Goal: Task Accomplishment & Management: Manage account settings

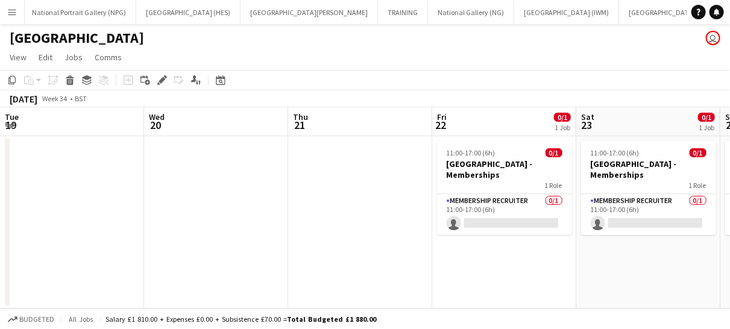
scroll to position [0, 470]
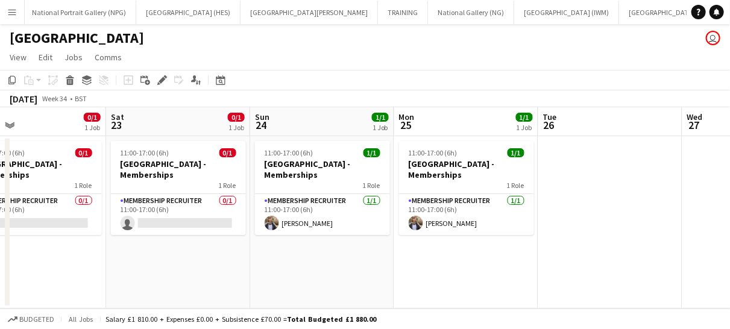
click at [9, 13] on app-icon "Menu" at bounding box center [12, 12] width 10 height 10
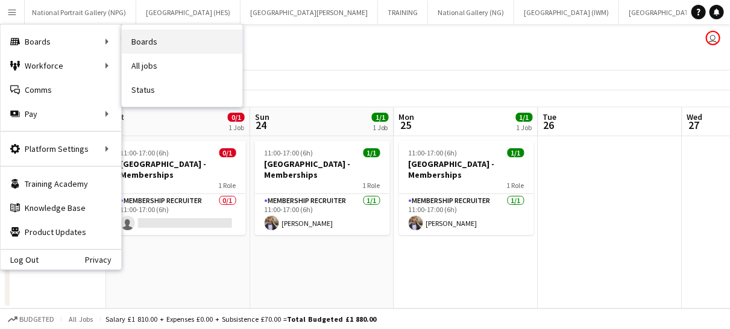
click at [154, 44] on link "Boards" at bounding box center [182, 42] width 121 height 24
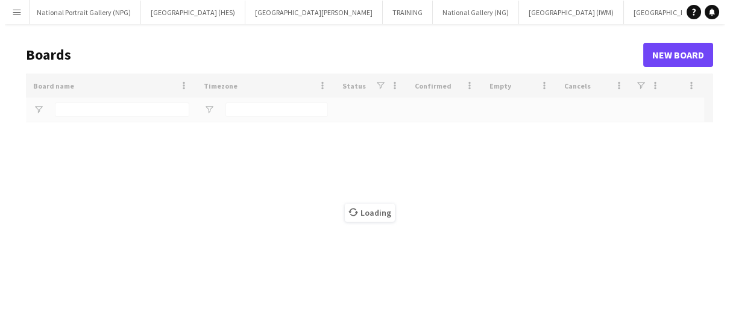
scroll to position [0, 471]
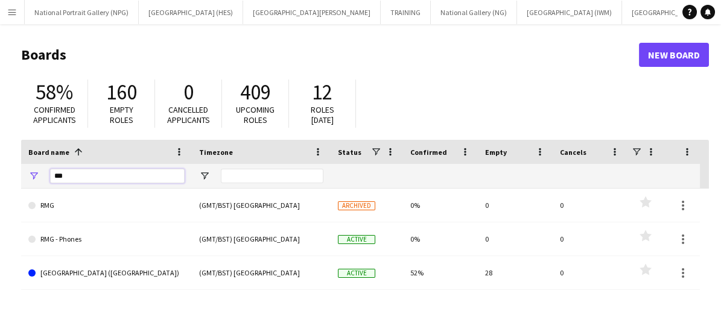
drag, startPoint x: 110, startPoint y: 181, endPoint x: 54, endPoint y: 173, distance: 56.6
click at [54, 173] on input "***" at bounding box center [117, 176] width 134 height 14
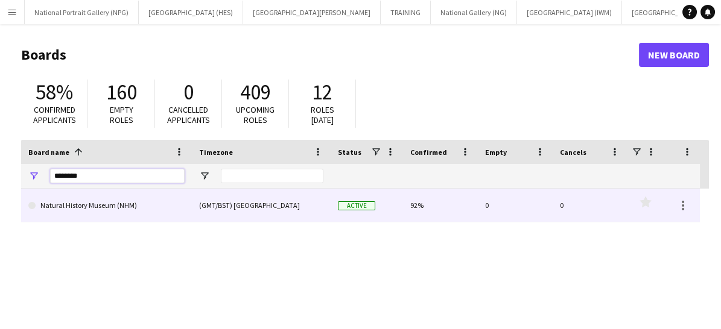
type input "*******"
click at [92, 212] on link "Natural History Museum (NHM)" at bounding box center [106, 206] width 156 height 34
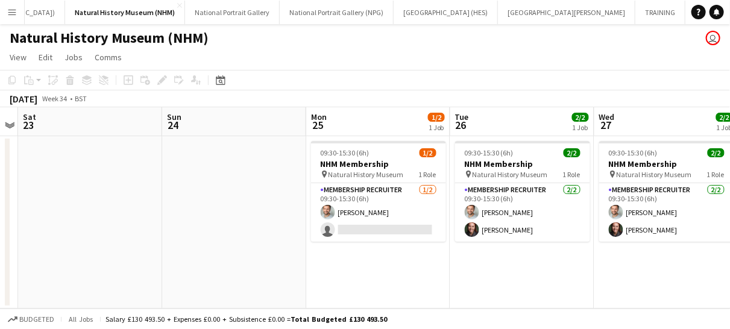
scroll to position [0, 418]
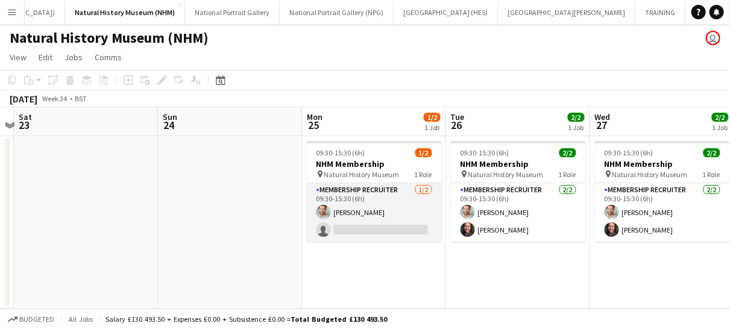
click at [392, 230] on app-card-role "Membership Recruiter [DATE] 09:30-15:30 (6h) [PERSON_NAME] single-neutral-actio…" at bounding box center [374, 212] width 135 height 58
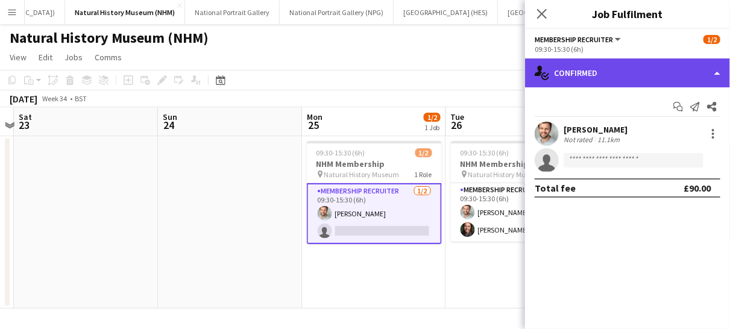
click at [590, 73] on div "single-neutral-actions-check-2 Confirmed" at bounding box center [627, 72] width 205 height 29
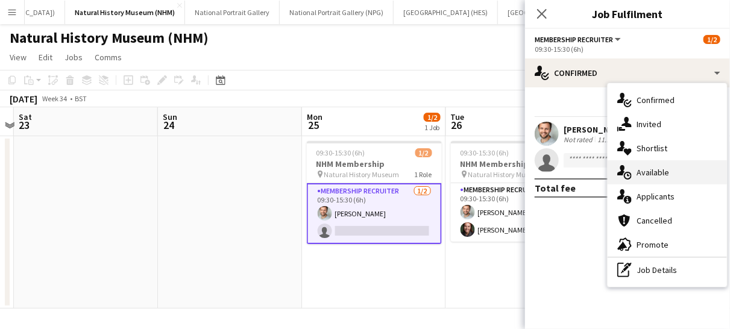
click at [645, 173] on div "single-neutral-actions-upload Available" at bounding box center [667, 172] width 119 height 24
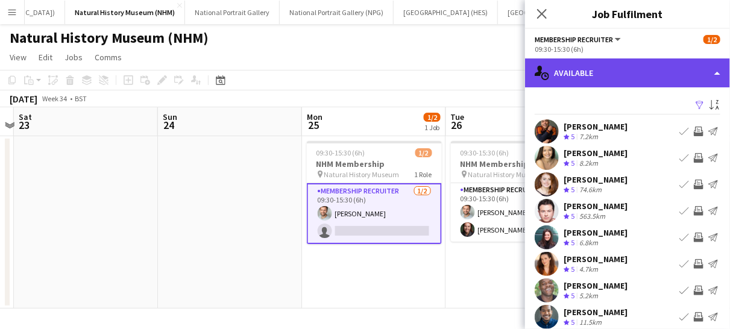
click at [591, 71] on div "single-neutral-actions-upload Available" at bounding box center [627, 72] width 205 height 29
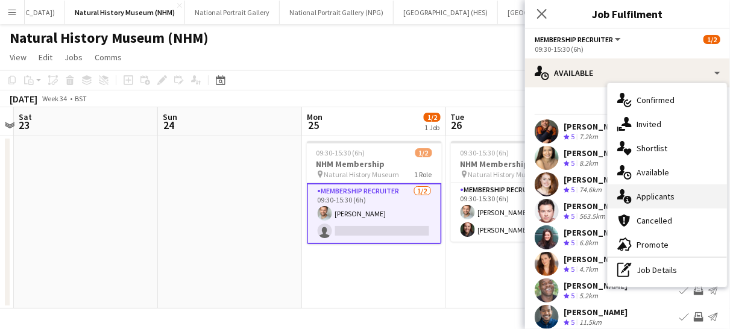
click at [647, 192] on div "single-neutral-actions-information Applicants" at bounding box center [667, 196] width 119 height 24
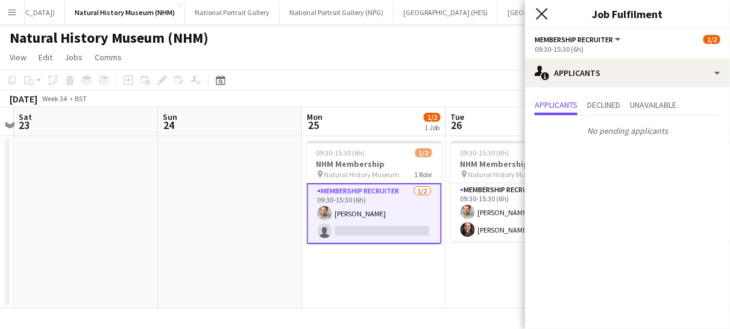
click at [544, 11] on icon "Close pop-in" at bounding box center [541, 13] width 11 height 11
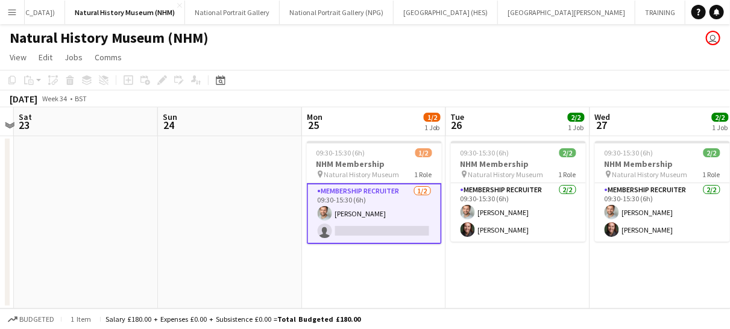
scroll to position [0, 388]
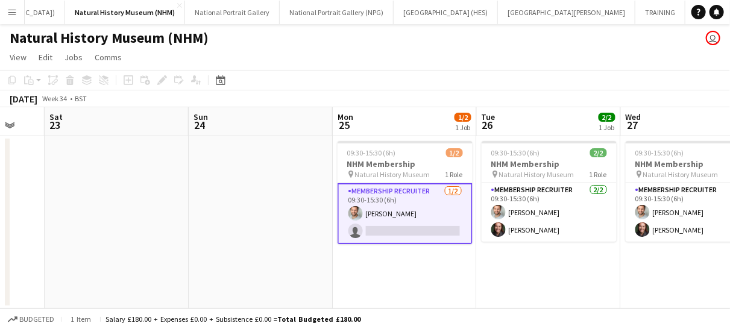
click at [434, 220] on app-card-role "Membership Recruiter [DATE] 09:30-15:30 (6h) [PERSON_NAME] single-neutral-actio…" at bounding box center [405, 213] width 135 height 61
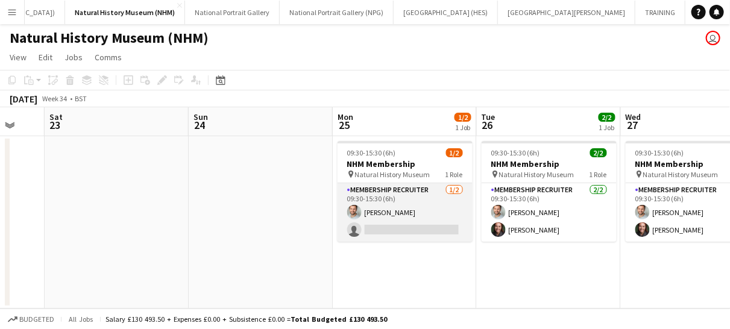
click at [425, 218] on app-card-role "Membership Recruiter [DATE] 09:30-15:30 (6h) [PERSON_NAME] single-neutral-actio…" at bounding box center [405, 212] width 135 height 58
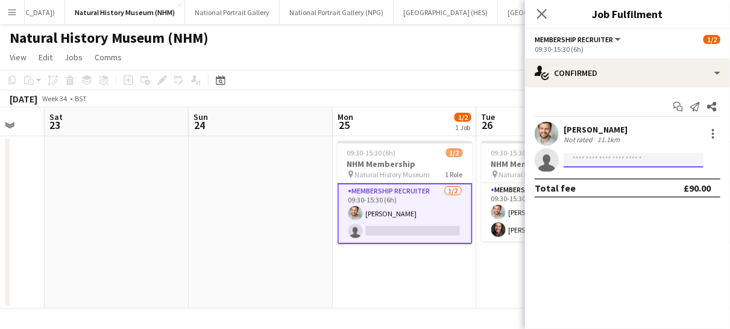
click at [576, 159] on input at bounding box center [634, 160] width 140 height 14
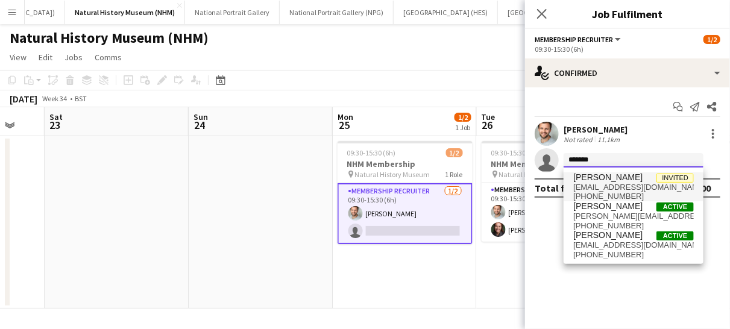
type input "******"
click at [586, 187] on span "[EMAIL_ADDRESS][DOMAIN_NAME]" at bounding box center [633, 188] width 121 height 10
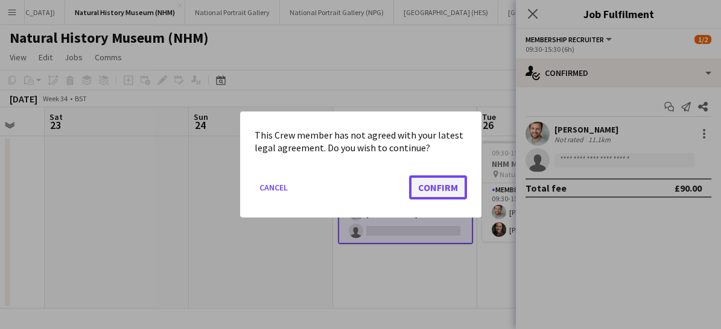
click at [435, 184] on button "Confirm" at bounding box center [438, 187] width 58 height 24
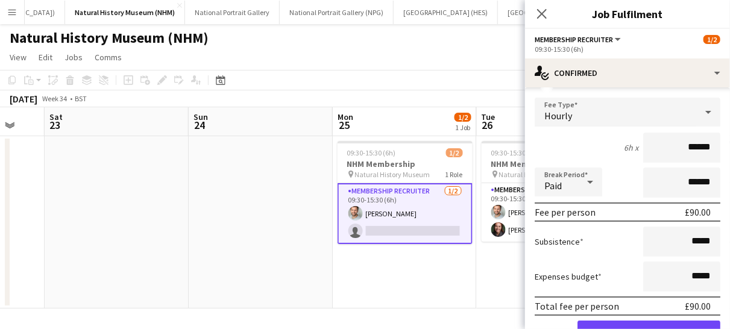
scroll to position [134, 0]
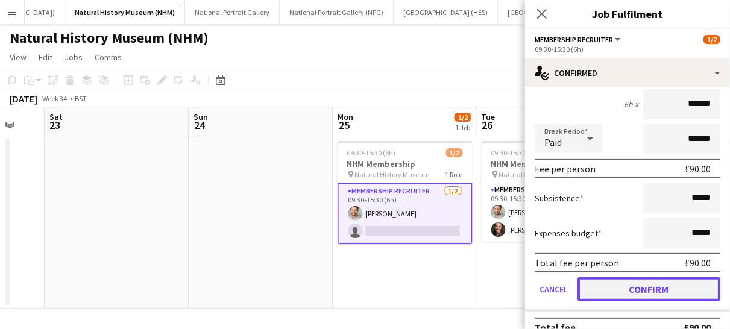
click at [633, 294] on button "Confirm" at bounding box center [649, 289] width 143 height 24
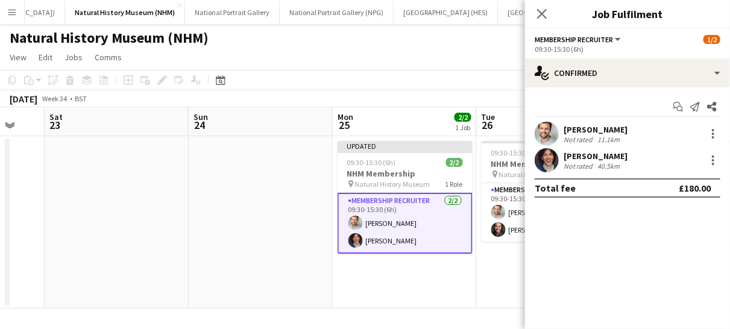
scroll to position [0, 0]
click at [540, 16] on icon at bounding box center [541, 13] width 11 height 11
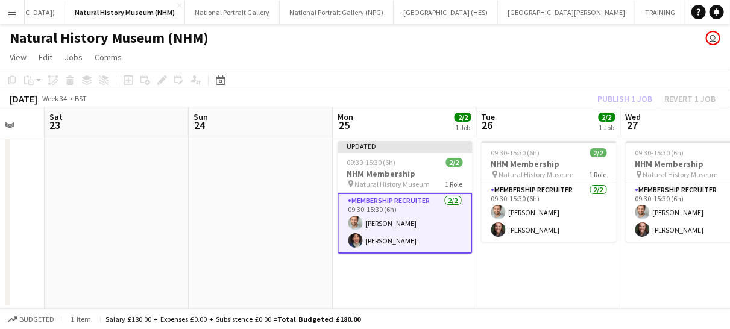
click at [441, 225] on app-card-role "Membership Recruiter [DATE] 09:30-15:30 (6h) [PERSON_NAME] [PERSON_NAME]" at bounding box center [405, 223] width 135 height 61
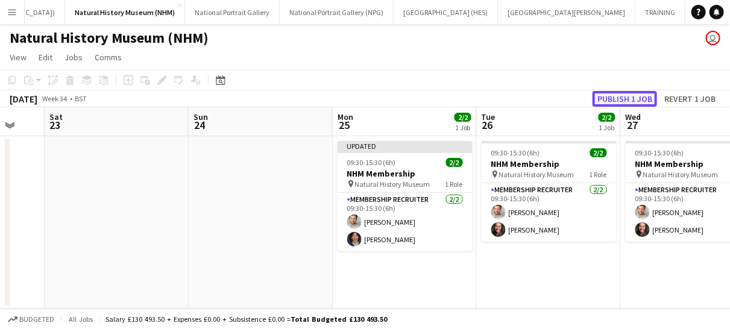
click at [623, 103] on button "Publish 1 job" at bounding box center [625, 99] width 65 height 16
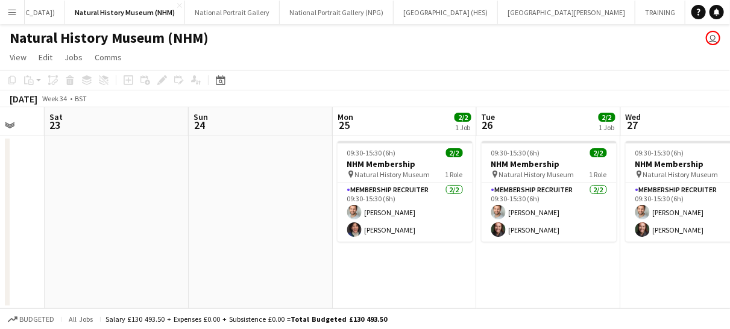
click at [11, 7] on app-icon "Menu" at bounding box center [12, 12] width 10 height 10
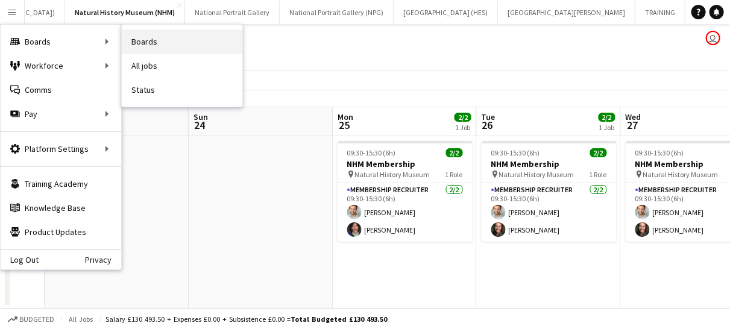
click at [160, 43] on link "Boards" at bounding box center [182, 42] width 121 height 24
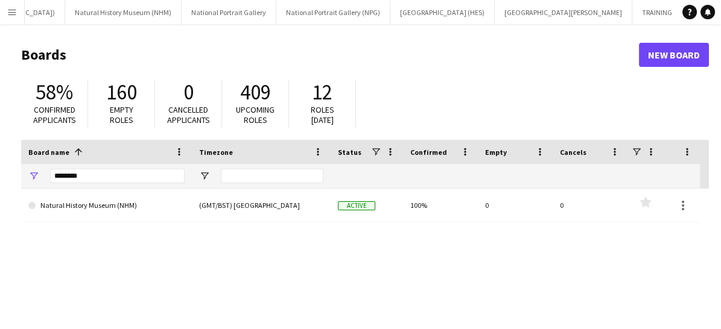
drag, startPoint x: 107, startPoint y: 168, endPoint x: 84, endPoint y: 172, distance: 22.6
click at [84, 172] on div "*******" at bounding box center [117, 176] width 134 height 24
drag, startPoint x: 84, startPoint y: 172, endPoint x: 47, endPoint y: 168, distance: 37.6
click at [47, 168] on div "*******" at bounding box center [106, 176] width 171 height 24
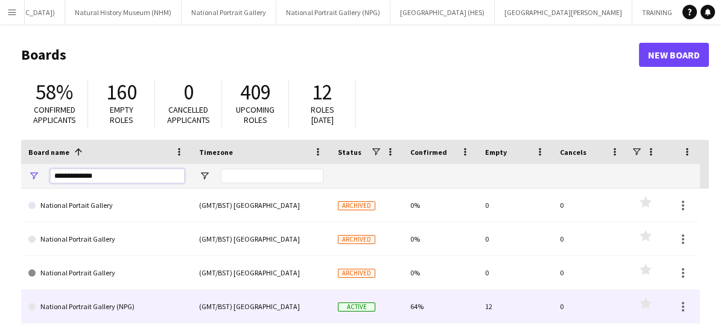
type input "**********"
click at [117, 307] on link "National Portrait Gallery (NPG)" at bounding box center [106, 307] width 156 height 34
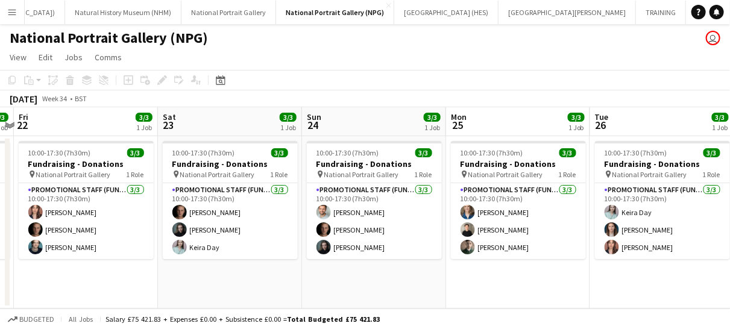
scroll to position [0, 285]
